Goal: Information Seeking & Learning: Check status

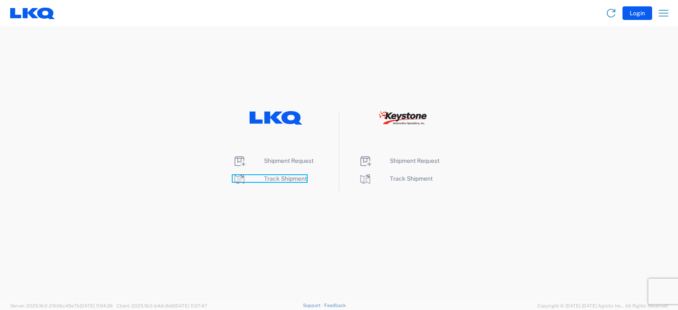
click at [282, 176] on span "Track Shipment" at bounding box center [285, 178] width 43 height 7
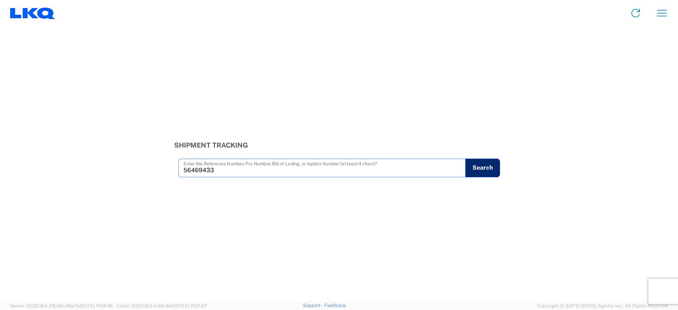
type input "56469433"
click at [484, 163] on button "Search" at bounding box center [482, 167] width 35 height 19
